Goal: Obtain resource: Obtain resource

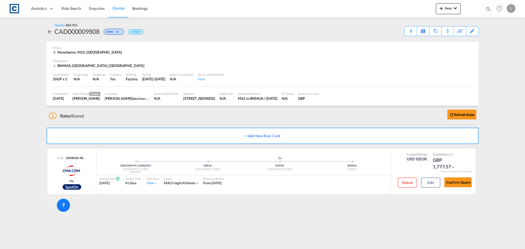
click at [69, 7] on span "Rate Search" at bounding box center [72, 8] width 20 height 5
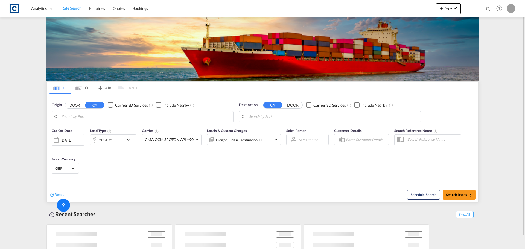
type input "GB-M22, [GEOGRAPHIC_DATA]"
type input "Muara, BNMUA"
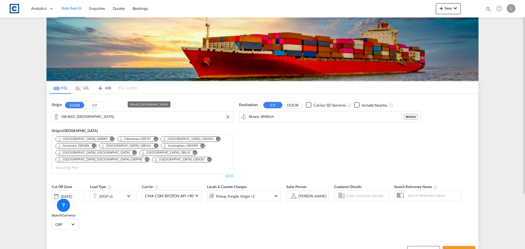
click at [111, 116] on input "GB-M22, [GEOGRAPHIC_DATA]" at bounding box center [146, 117] width 169 height 8
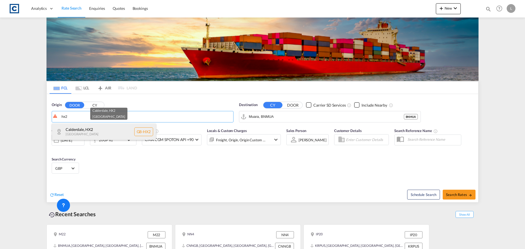
click at [112, 129] on div "Calderdale , HX2 [GEOGRAPHIC_DATA] [GEOGRAPHIC_DATA]-HX2" at bounding box center [104, 132] width 104 height 16
type input "GB-HX2, Calderdale"
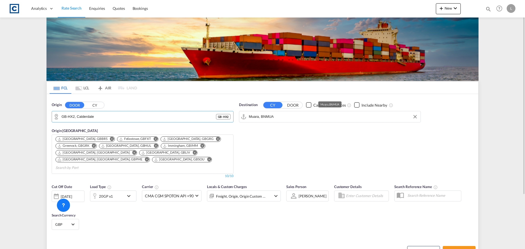
click at [268, 115] on input "Muara, BNMUA" at bounding box center [333, 117] width 169 height 8
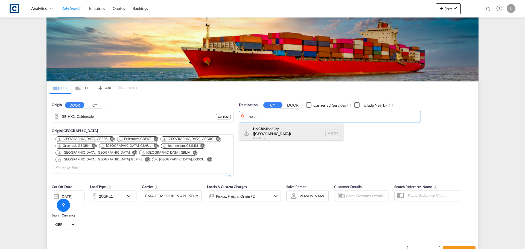
click at [287, 133] on div "[GEOGRAPHIC_DATA] ([GEOGRAPHIC_DATA]) [GEOGRAPHIC_DATA] VNSGN" at bounding box center [291, 134] width 104 height 20
type input "Ho Chi Minh City ([GEOGRAPHIC_DATA]), VNSGN"
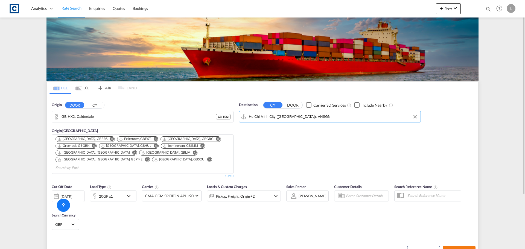
click at [467, 249] on span "Search Rates" at bounding box center [459, 251] width 26 height 4
type input "HX2 to VNSGN / [DATE]"
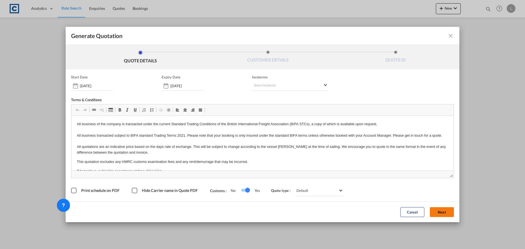
click at [438, 216] on button "Next" at bounding box center [442, 212] width 24 height 10
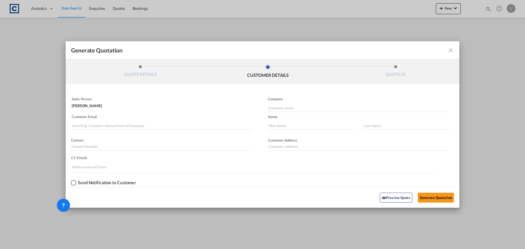
click at [134, 121] on md-autocomplete-wrap "Generate QuotationQUOTE ..." at bounding box center [162, 124] width 181 height 11
click at [133, 123] on input "Search by Customer Name/Email Id/Company" at bounding box center [162, 126] width 180 height 8
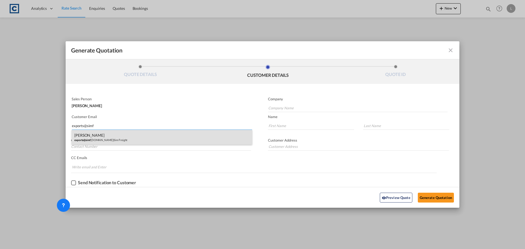
type input "exports@simf"
click at [120, 138] on div "[PERSON_NAME] exports@simf [DOMAIN_NAME] | [PERSON_NAME]" at bounding box center [162, 137] width 181 height 15
type input "Sim Freight"
type input "[EMAIL_ADDRESS][DOMAIN_NAME]"
type input "[PERSON_NAME]"
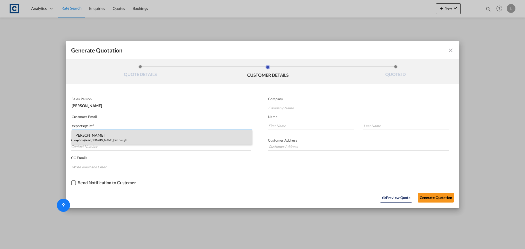
type input "Haiphong"
type input "0203 137 1093"
type input "[STREET_ADDRESS]"
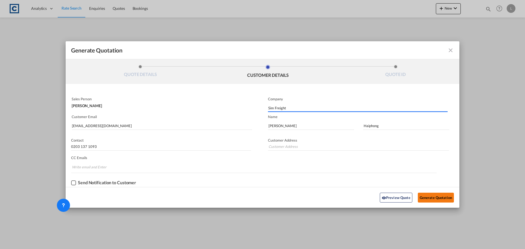
click at [439, 198] on button "Generate Quotation" at bounding box center [436, 198] width 36 height 10
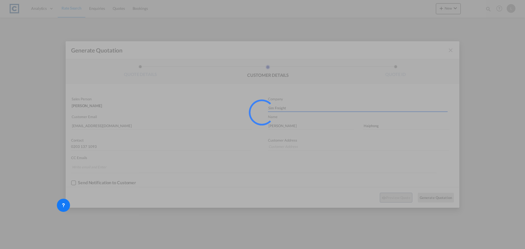
type input "[STREET_ADDRESS]"
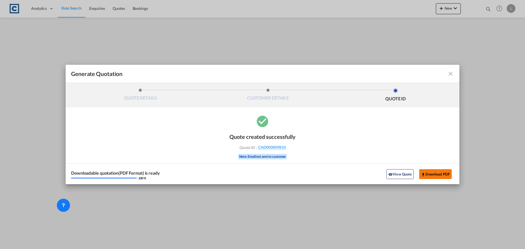
click at [446, 173] on button "Download PDF" at bounding box center [435, 174] width 33 height 10
click at [452, 74] on md-icon "icon-close fg-AAA8AD cursor m-0" at bounding box center [451, 74] width 7 height 7
